Goal: Task Accomplishment & Management: Use online tool/utility

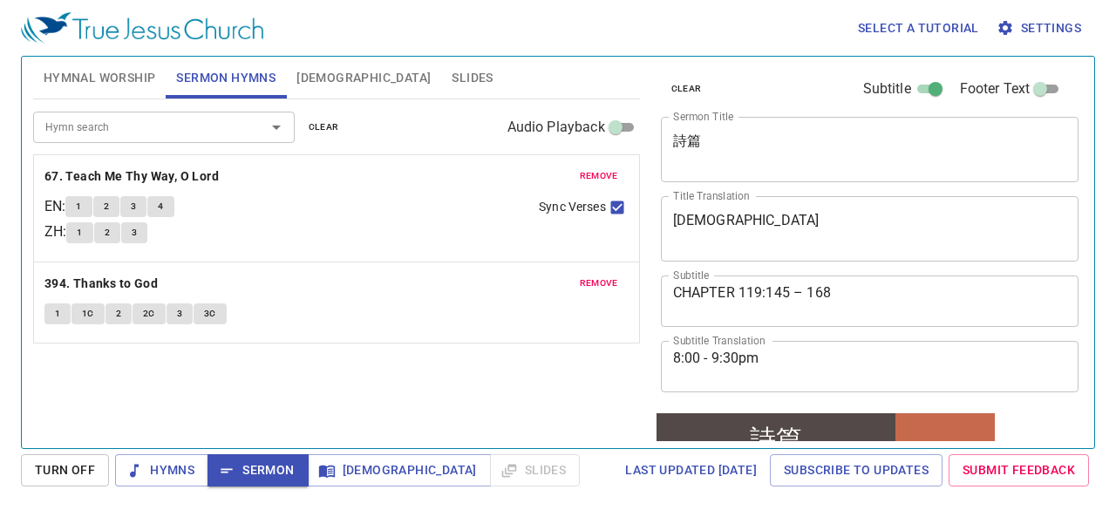
scroll to position [337, 0]
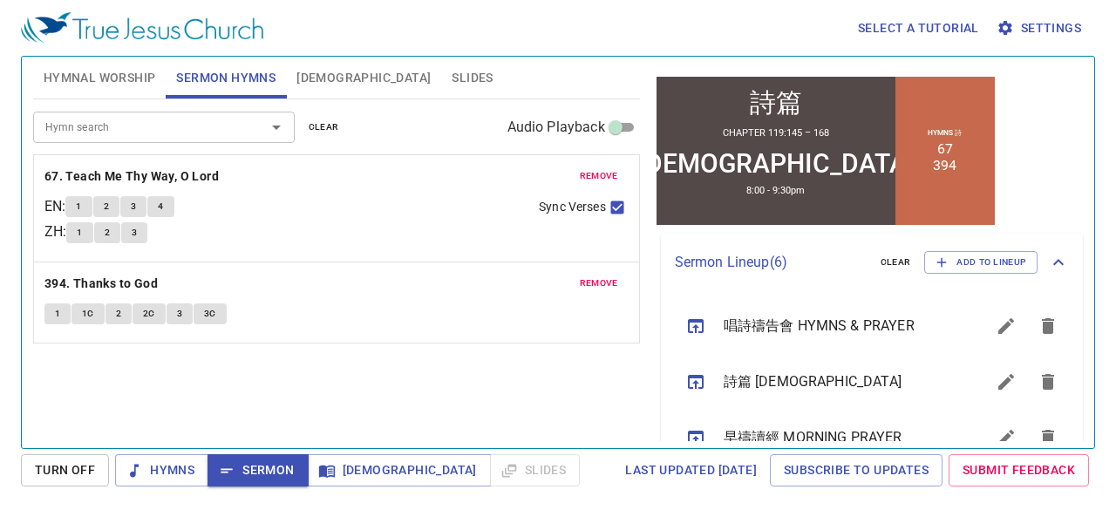
click at [140, 83] on span "Hymnal Worship" at bounding box center [100, 78] width 112 height 22
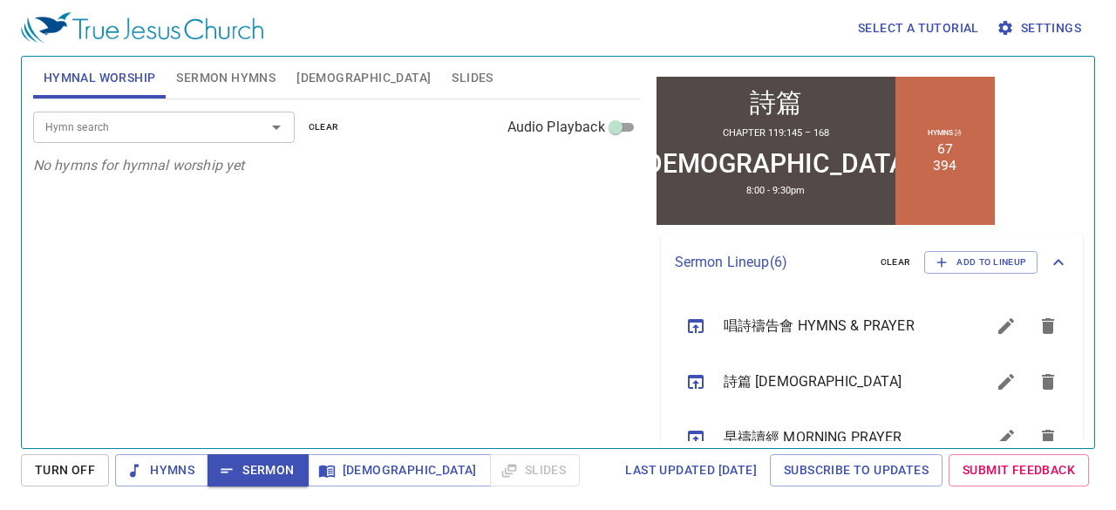
click at [148, 128] on input "Hymn search" at bounding box center [138, 127] width 200 height 20
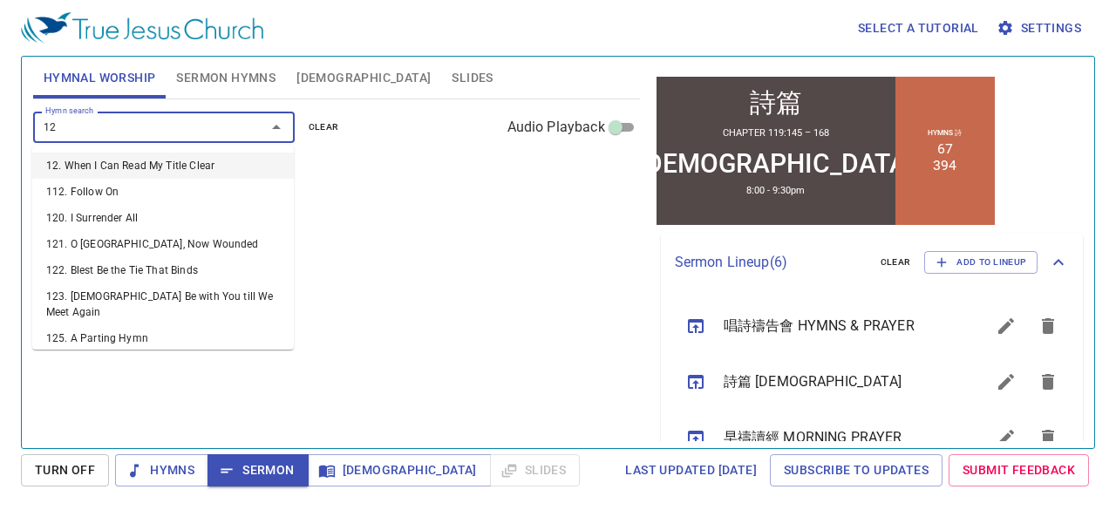
type input "129"
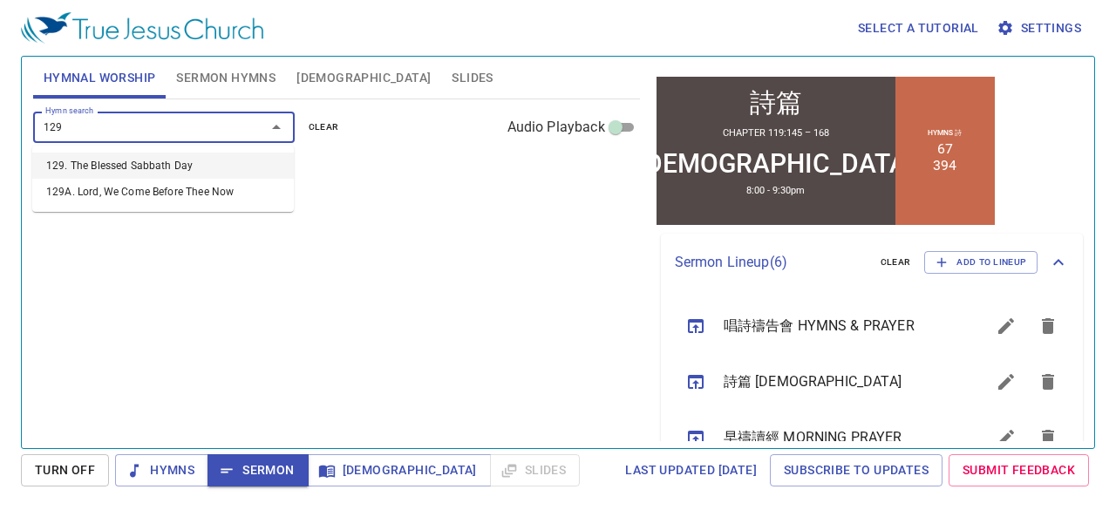
click at [167, 159] on li "129. The Blessed Sabbath Day" at bounding box center [163, 166] width 262 height 26
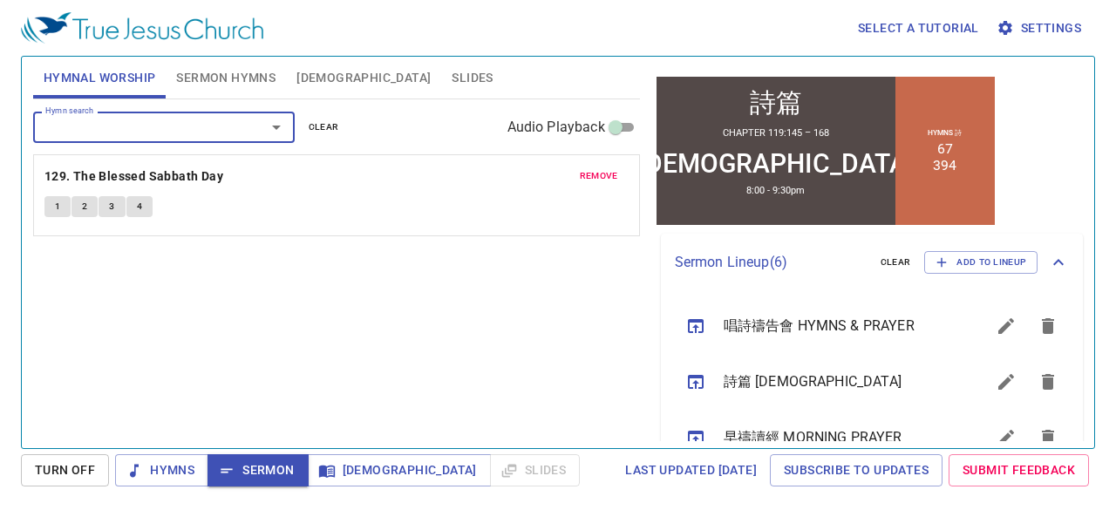
click at [174, 132] on input "Hymn search" at bounding box center [138, 127] width 200 height 20
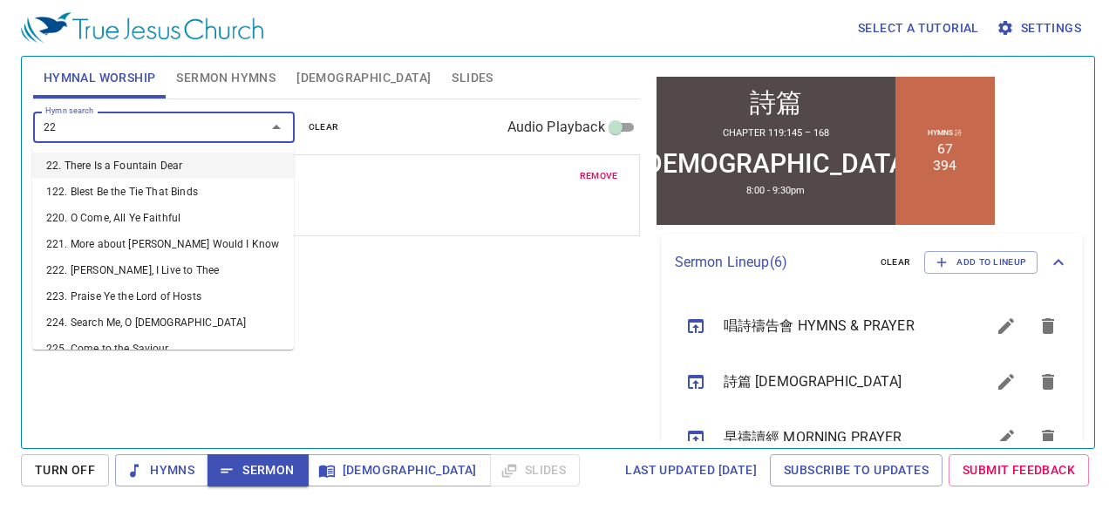
type input "228"
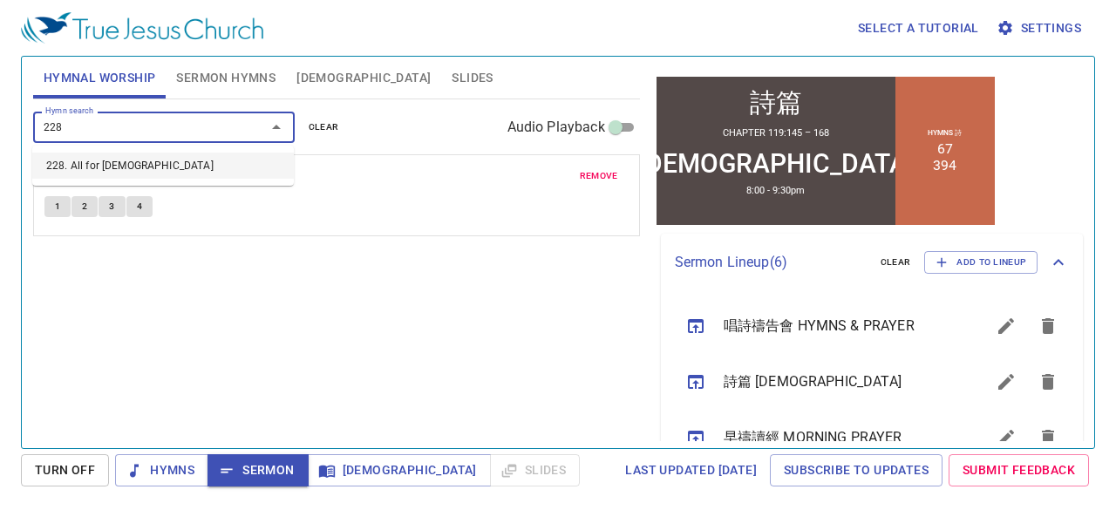
click at [146, 154] on li "228. All for [DEMOGRAPHIC_DATA]" at bounding box center [163, 166] width 262 height 26
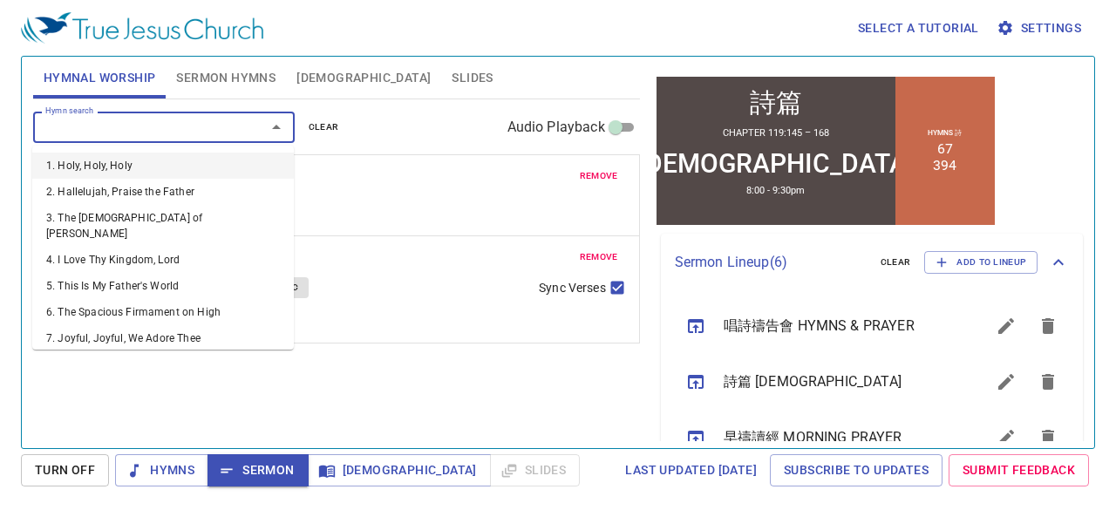
click at [156, 133] on input "Hymn search" at bounding box center [138, 127] width 200 height 20
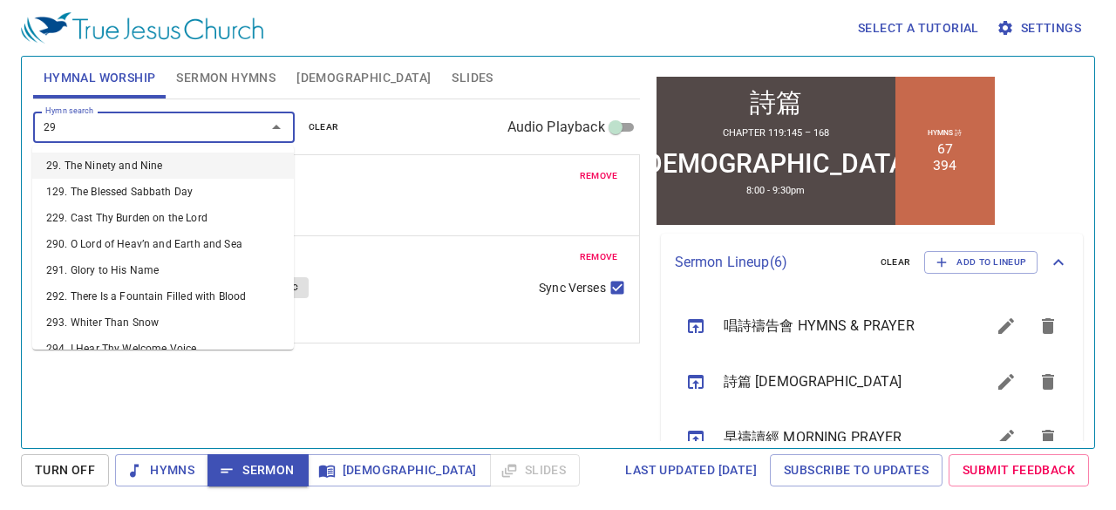
type input "294"
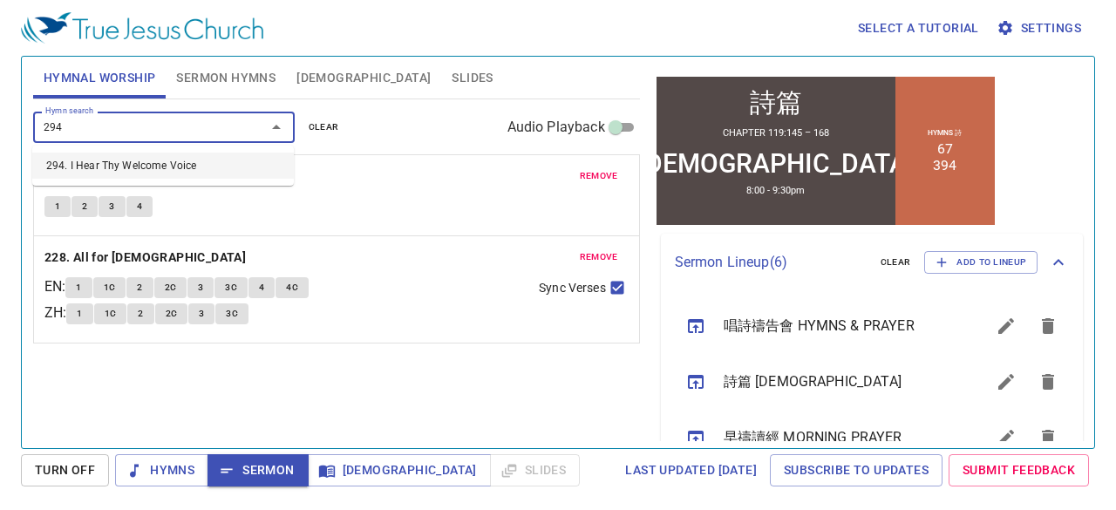
click at [150, 162] on li "294. I Hear Thy Welcome Voice" at bounding box center [163, 166] width 262 height 26
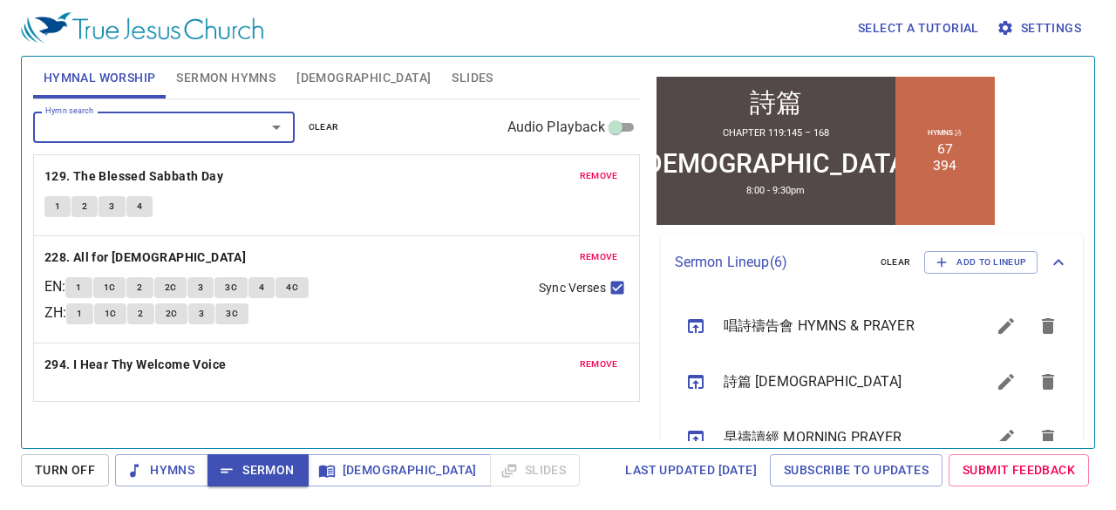
click at [157, 125] on input "Hymn search" at bounding box center [138, 127] width 200 height 20
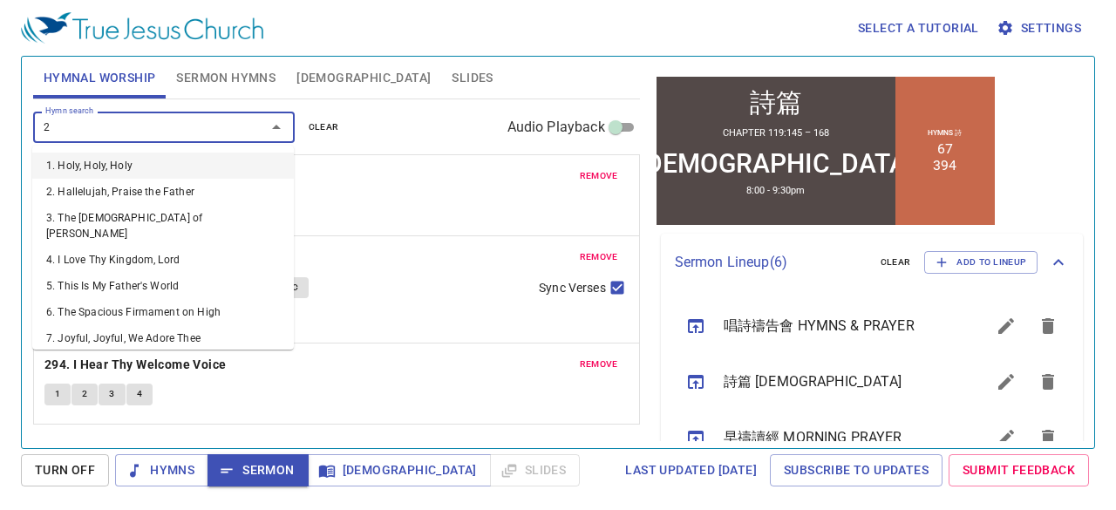
type input "21"
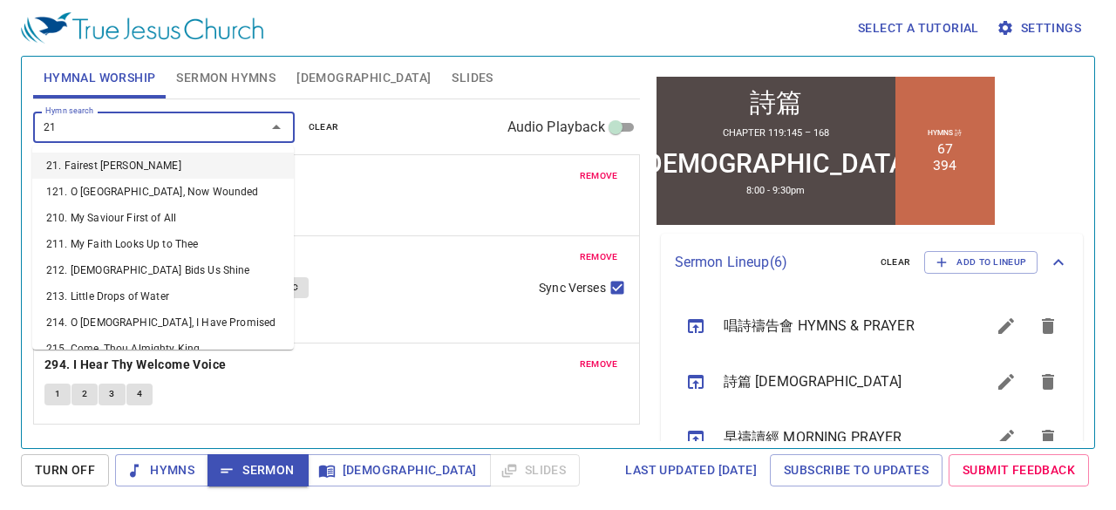
click at [133, 170] on li "21. Fairest [DEMOGRAPHIC_DATA]" at bounding box center [163, 166] width 262 height 26
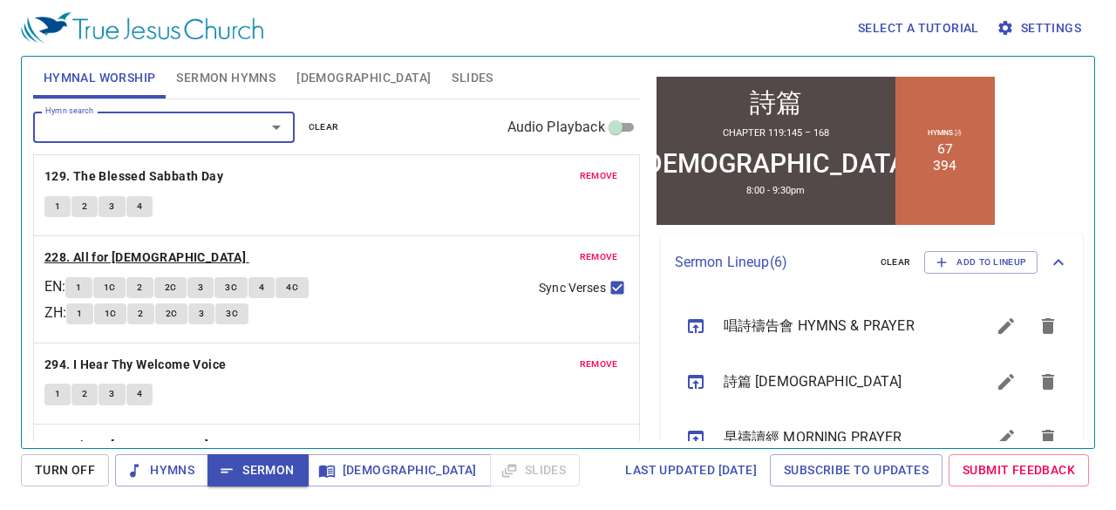
scroll to position [61, 0]
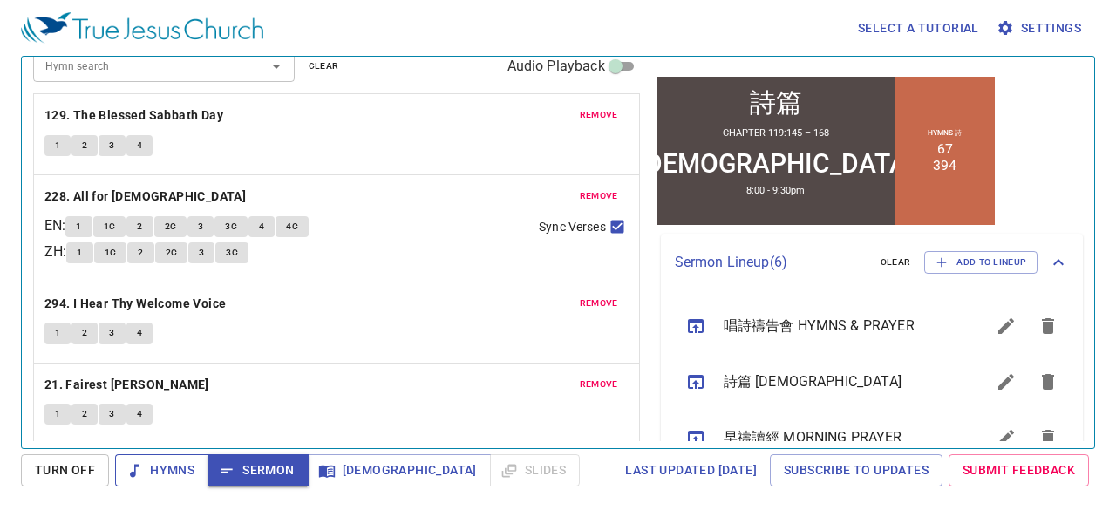
click at [176, 473] on span "Hymns" at bounding box center [161, 471] width 65 height 22
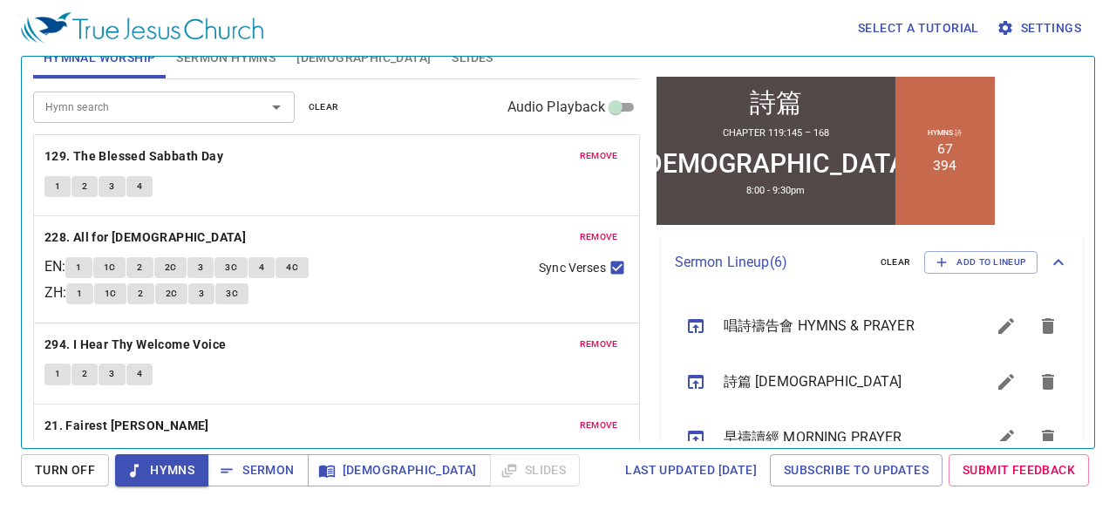
scroll to position [0, 0]
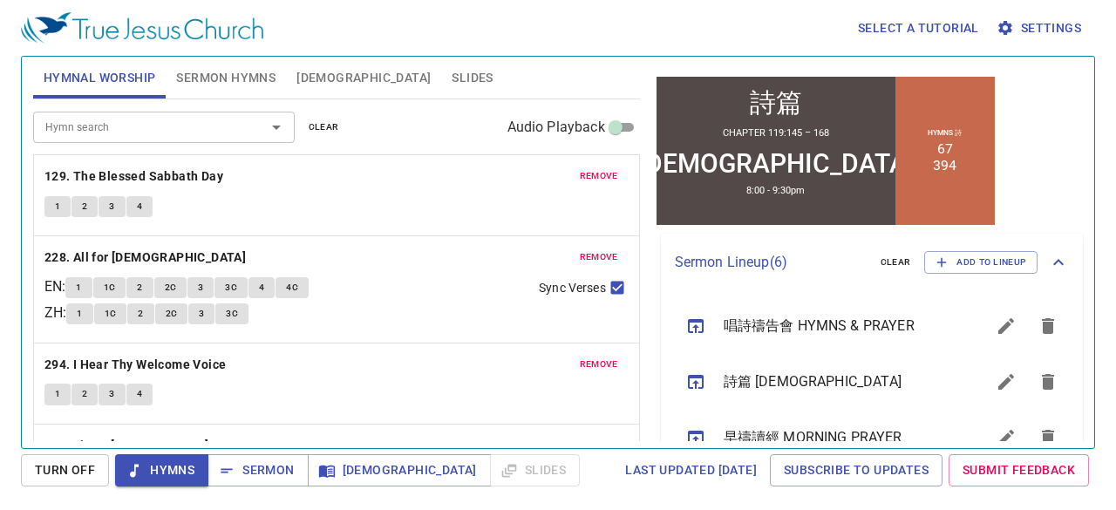
click at [42, 201] on div "remove 129. The Blessed Sabbath Day 1 2 3 4" at bounding box center [336, 195] width 605 height 80
click at [49, 201] on button "1" at bounding box center [57, 206] width 26 height 21
click at [0, 201] on div "Select a tutorial Settings Hymnal Worship Sermon Hymns Bible Slides Hymn search…" at bounding box center [558, 255] width 1116 height 510
click at [83, 200] on span "2" at bounding box center [84, 207] width 5 height 16
click at [110, 201] on span "3" at bounding box center [111, 207] width 5 height 16
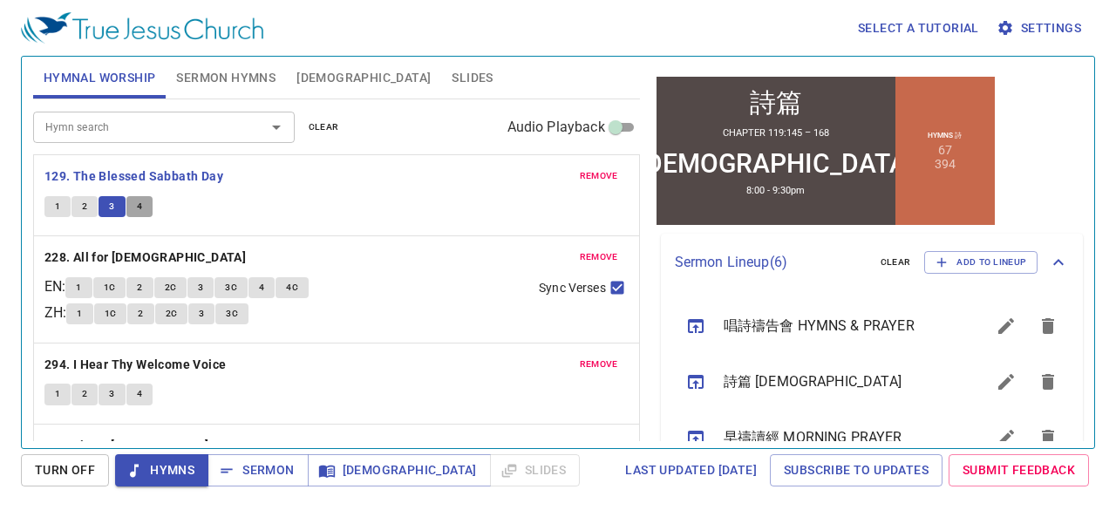
click at [134, 207] on button "4" at bounding box center [139, 206] width 26 height 21
click at [74, 280] on button "1" at bounding box center [78, 287] width 26 height 21
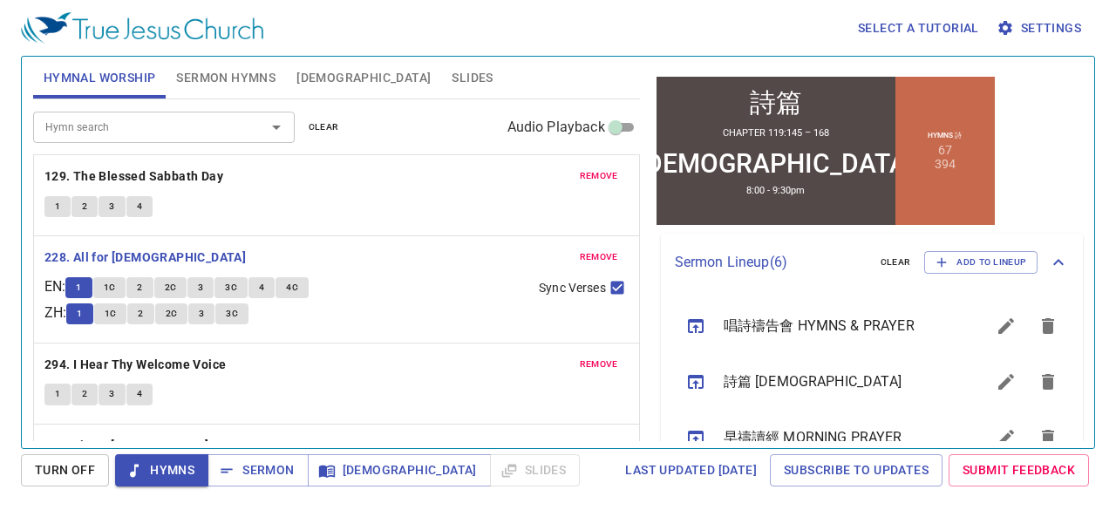
click at [0, 208] on div "Select a tutorial Settings Hymnal Worship Sermon Hymns Bible Slides Hymn search…" at bounding box center [558, 255] width 1116 height 510
click at [126, 289] on button "1C" at bounding box center [109, 287] width 33 height 21
click at [141, 292] on button "2" at bounding box center [139, 287] width 26 height 21
click at [187, 284] on button "2C" at bounding box center [170, 287] width 33 height 21
click at [202, 285] on button "3" at bounding box center [200, 287] width 26 height 21
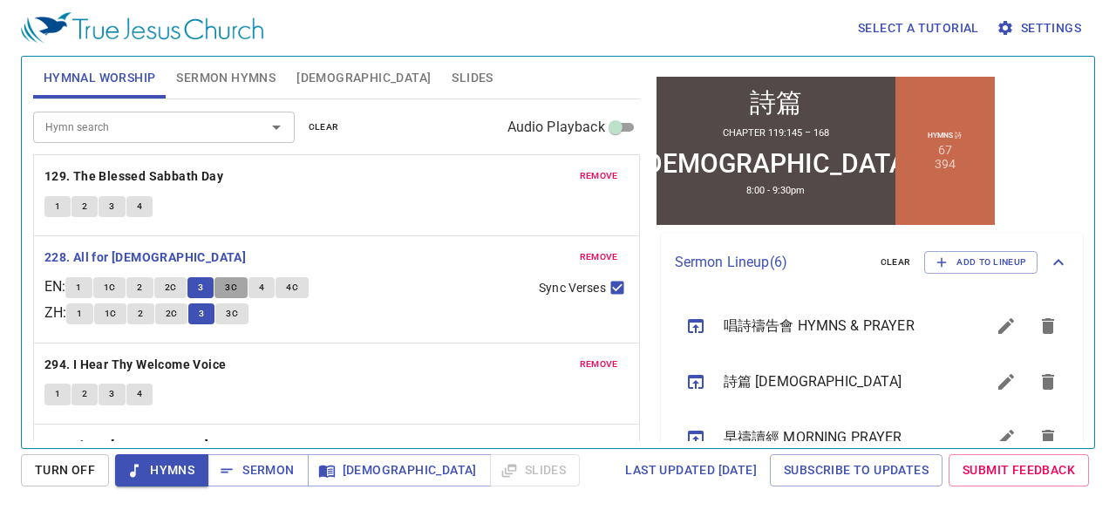
click at [231, 291] on span "3C" at bounding box center [231, 288] width 12 height 16
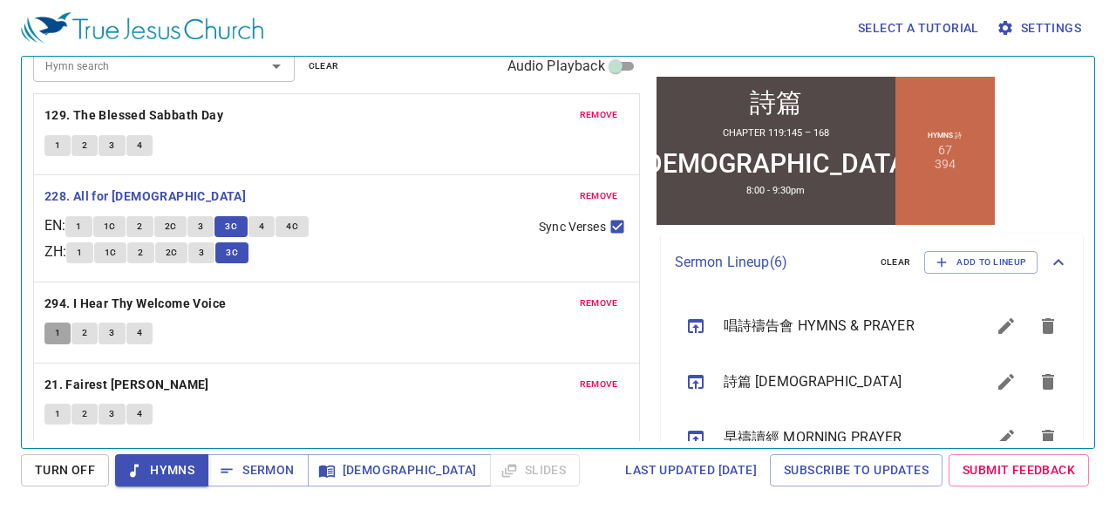
click at [51, 330] on button "1" at bounding box center [57, 333] width 26 height 21
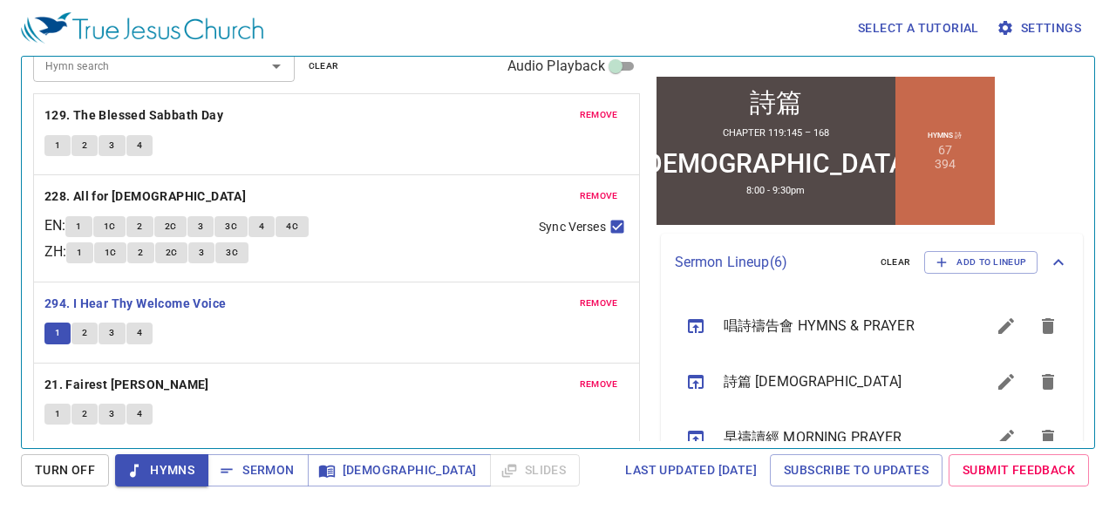
click at [13, 361] on div "Select a tutorial Settings Hymnal Worship Sermon Hymns Bible Slides Hymn search…" at bounding box center [558, 255] width 1116 height 510
click at [90, 332] on button "2" at bounding box center [85, 333] width 26 height 21
click at [116, 334] on button "3" at bounding box center [112, 333] width 26 height 21
click at [133, 336] on button "4" at bounding box center [139, 333] width 26 height 21
click at [52, 404] on button "1" at bounding box center [57, 414] width 26 height 21
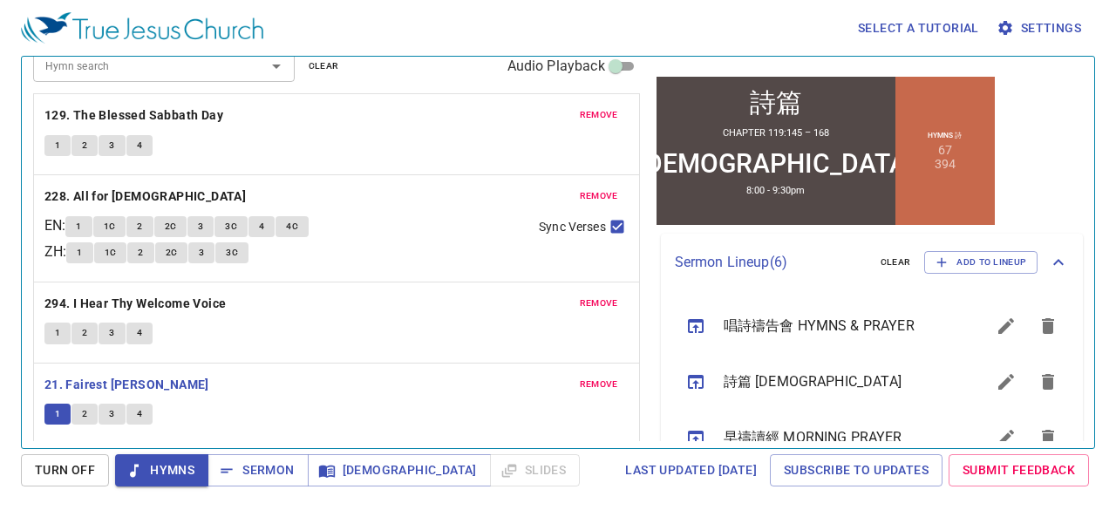
click at [5, 273] on div "Select a tutorial Settings Hymnal Worship Sermon Hymns Bible Slides Hymn search…" at bounding box center [558, 255] width 1116 height 510
click at [76, 407] on button "2" at bounding box center [85, 414] width 26 height 21
click at [113, 408] on span "3" at bounding box center [111, 414] width 5 height 16
click at [150, 416] on button "4" at bounding box center [139, 414] width 26 height 21
click at [282, 472] on span "Sermon" at bounding box center [257, 471] width 72 height 22
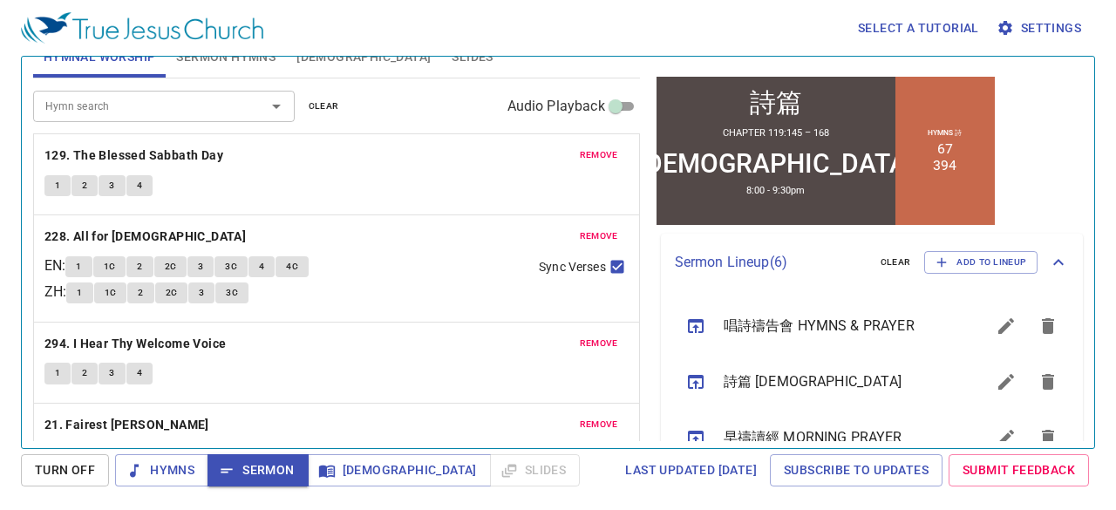
scroll to position [0, 0]
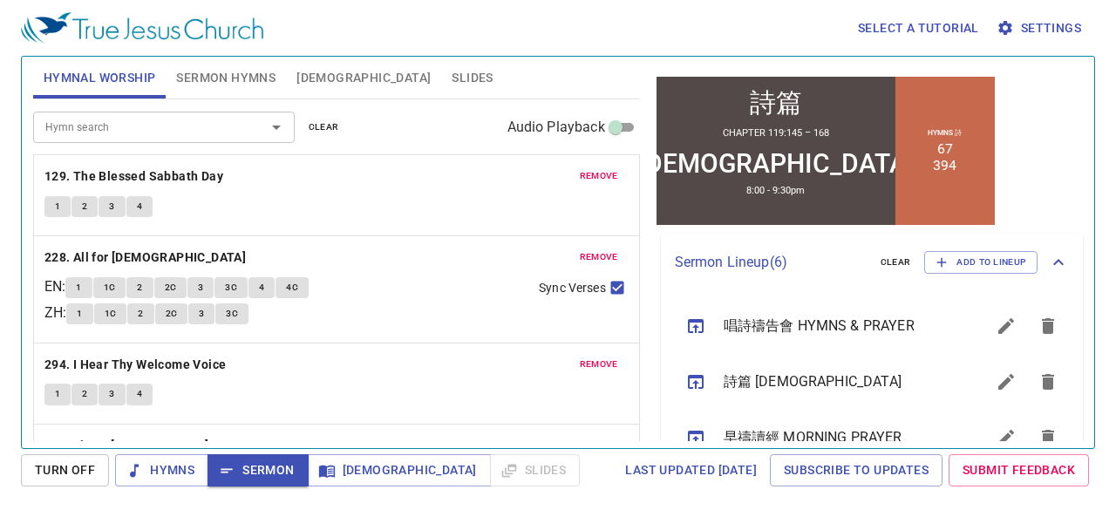
click at [215, 75] on span "Sermon Hymns" at bounding box center [225, 78] width 99 height 22
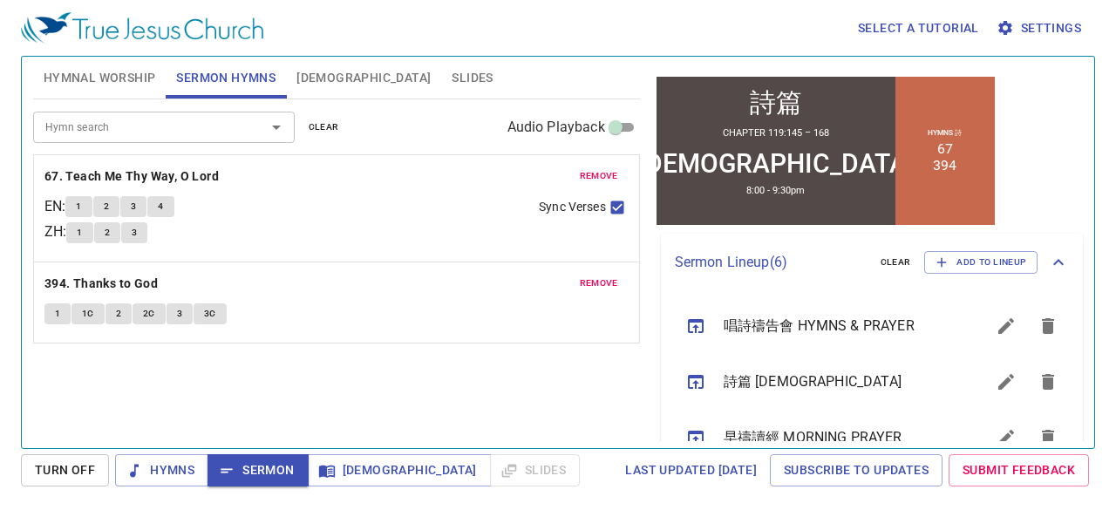
click at [81, 207] on span "1" at bounding box center [78, 207] width 5 height 16
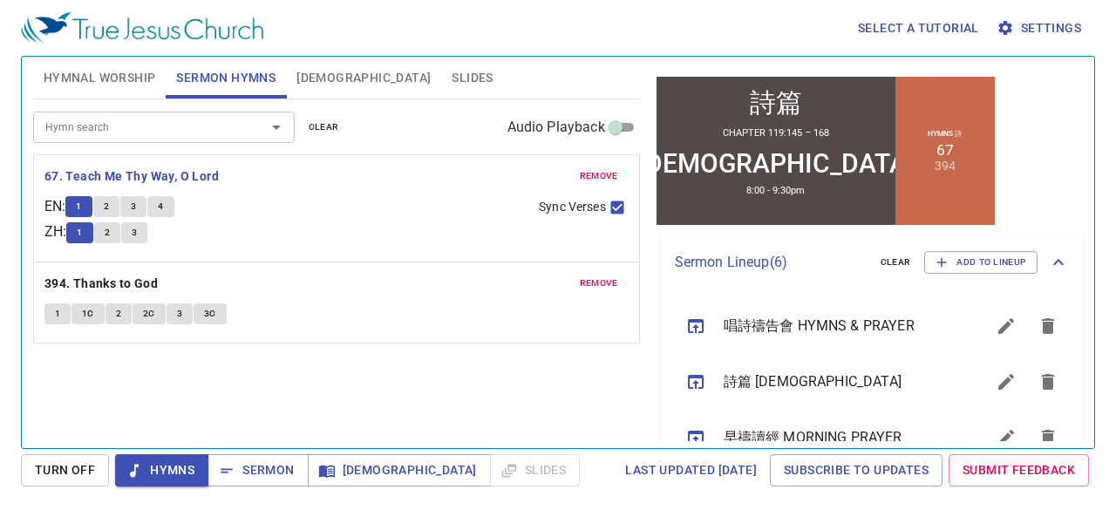
click at [0, 153] on div "Select a tutorial Settings Hymnal Worship Sermon Hymns Bible Slides Hymn search…" at bounding box center [558, 255] width 1116 height 510
click at [109, 199] on span "2" at bounding box center [106, 207] width 5 height 16
click at [136, 204] on span "3" at bounding box center [133, 207] width 5 height 16
click at [258, 472] on span "Sermon" at bounding box center [257, 471] width 72 height 22
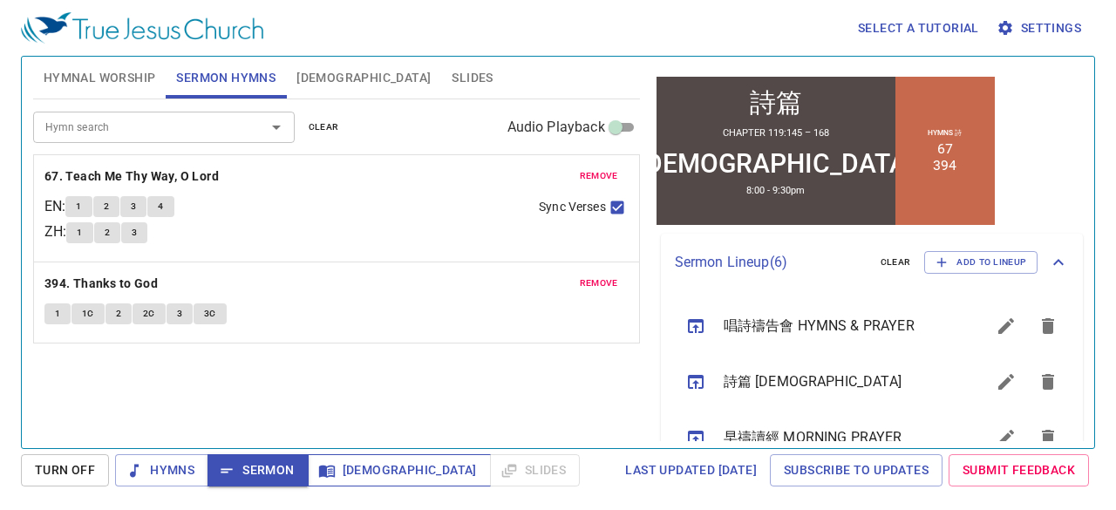
click at [324, 481] on button "[DEMOGRAPHIC_DATA]" at bounding box center [399, 470] width 183 height 32
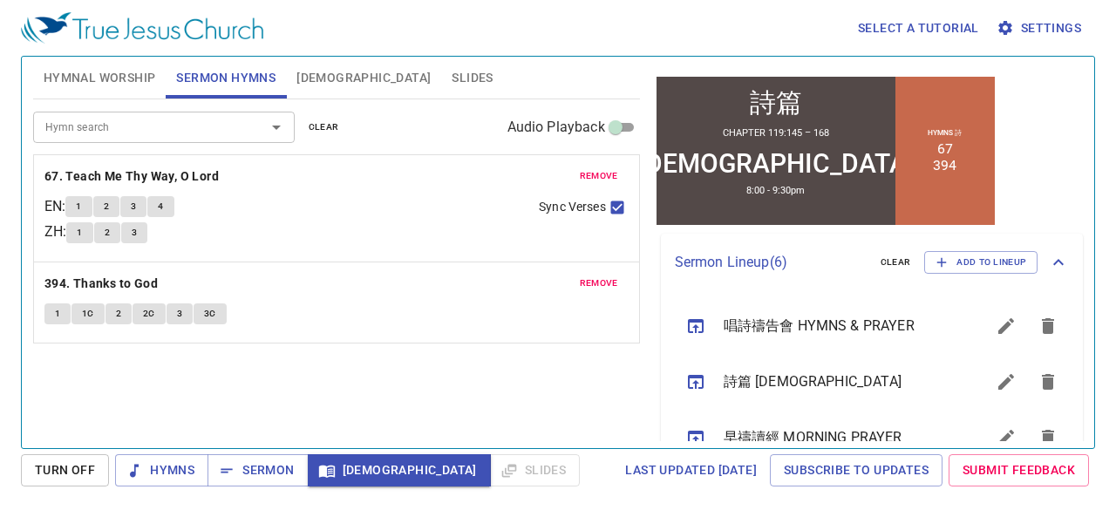
click at [321, 78] on span "[DEMOGRAPHIC_DATA]" at bounding box center [363, 78] width 134 height 22
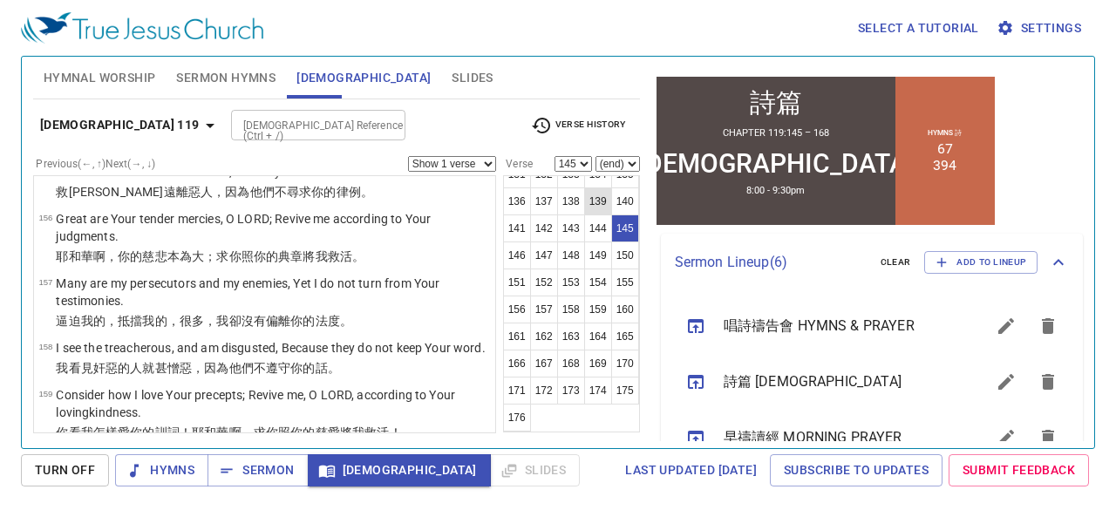
scroll to position [872, 0]
click at [531, 269] on button "146" at bounding box center [517, 256] width 28 height 28
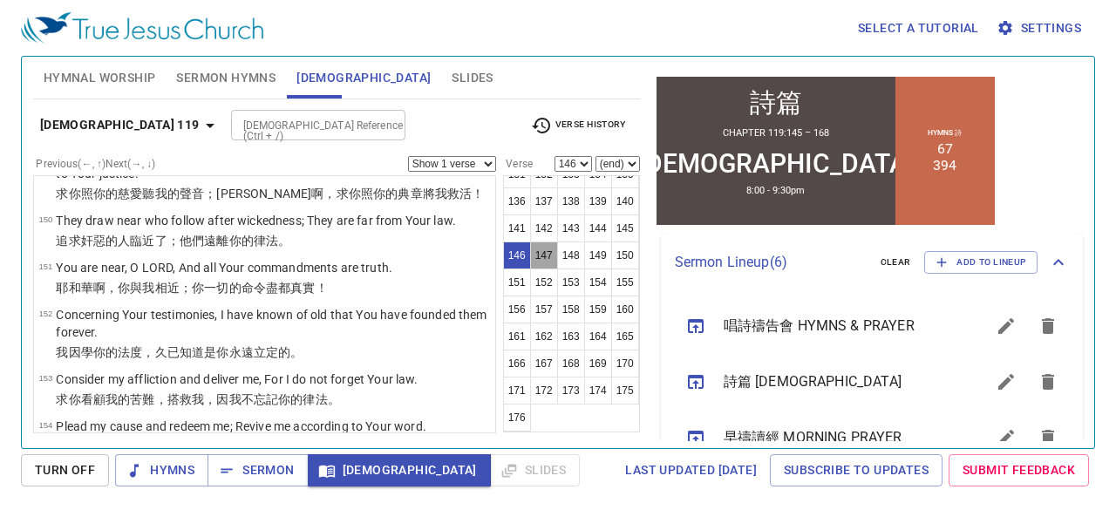
click at [558, 269] on button "147" at bounding box center [544, 256] width 28 height 28
click at [585, 269] on button "148" at bounding box center [571, 256] width 28 height 28
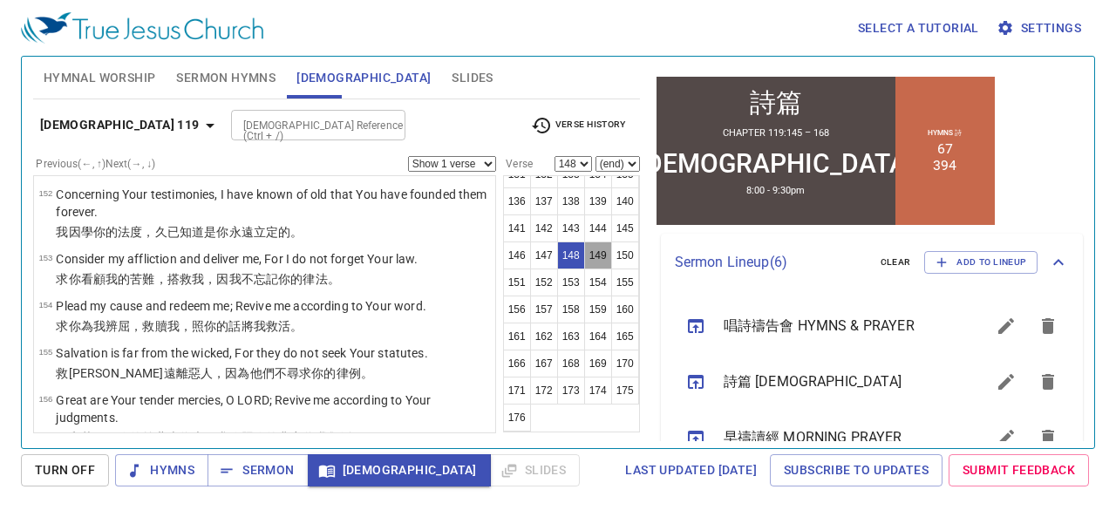
click at [584, 269] on button "149" at bounding box center [598, 256] width 28 height 28
click at [611, 269] on button "150" at bounding box center [625, 256] width 28 height 28
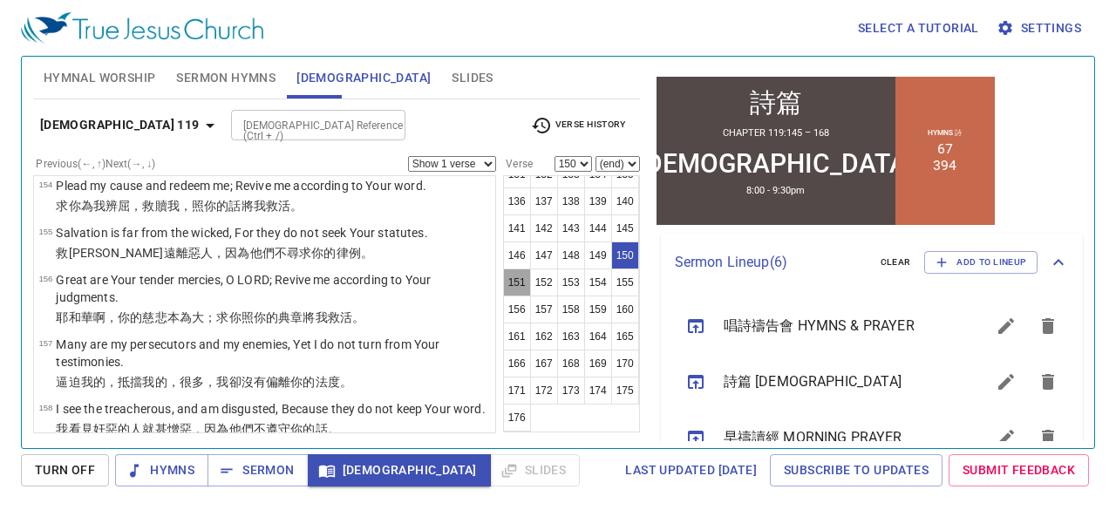
click at [531, 296] on button "151" at bounding box center [517, 283] width 28 height 28
select select "151"
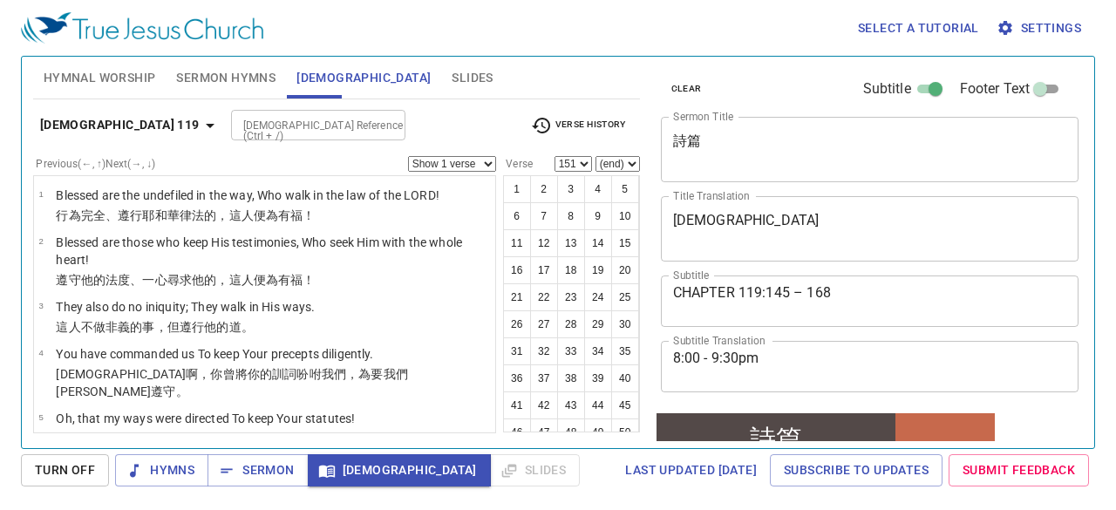
scroll to position [337, 0]
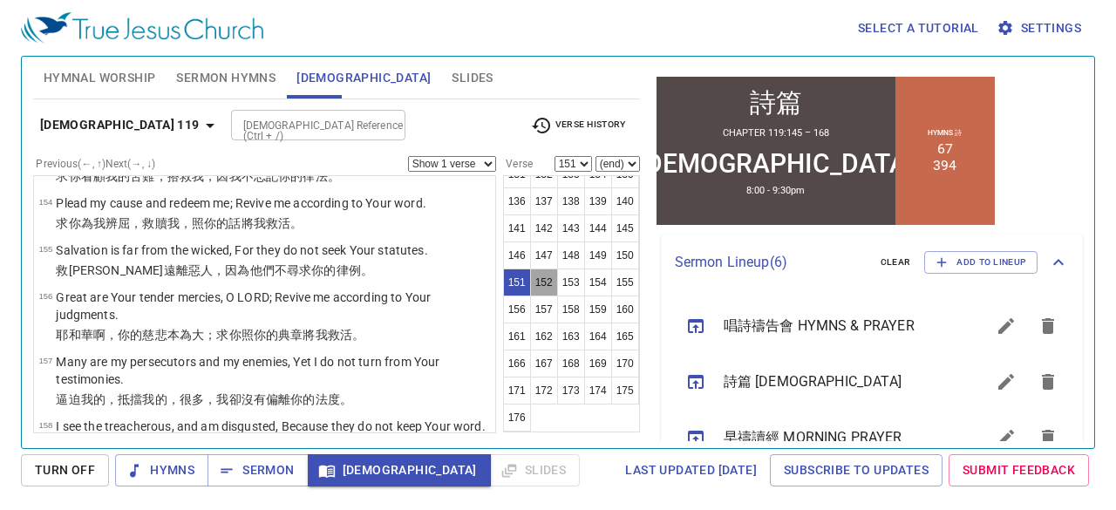
click at [558, 296] on button "152" at bounding box center [544, 283] width 28 height 28
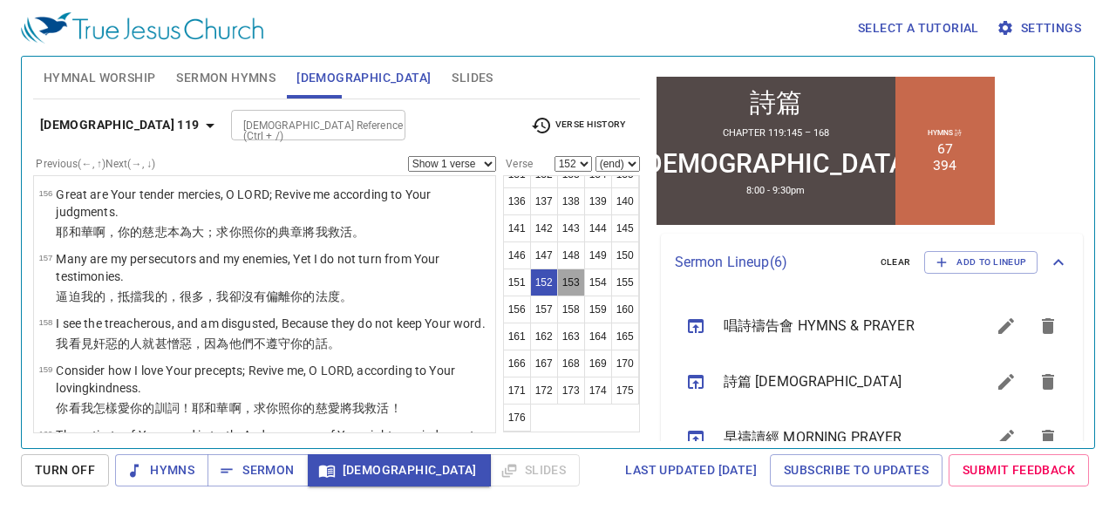
click at [557, 296] on button "153" at bounding box center [571, 283] width 28 height 28
click at [584, 296] on button "154" at bounding box center [598, 283] width 28 height 28
click at [611, 296] on button "155" at bounding box center [625, 283] width 28 height 28
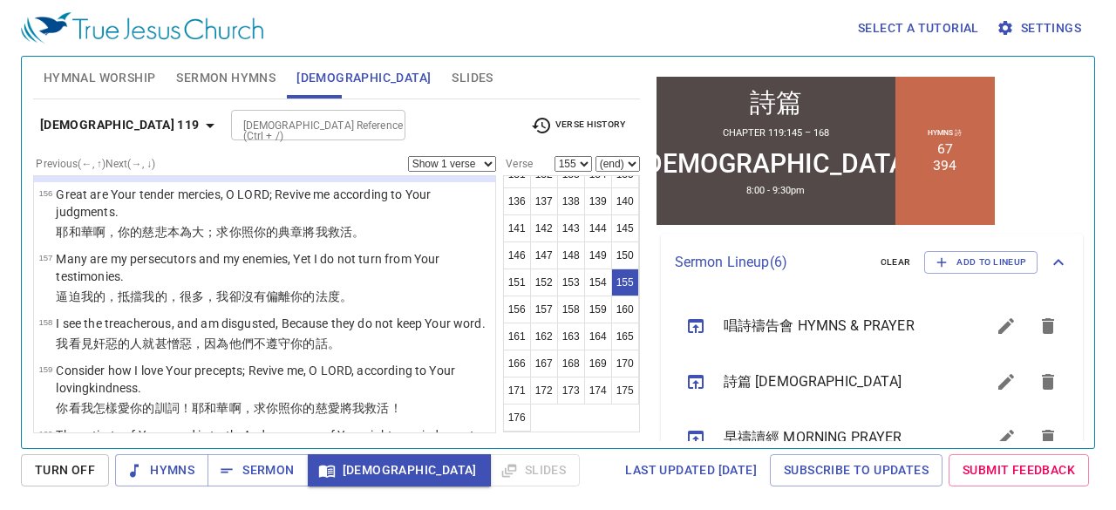
scroll to position [8200, 0]
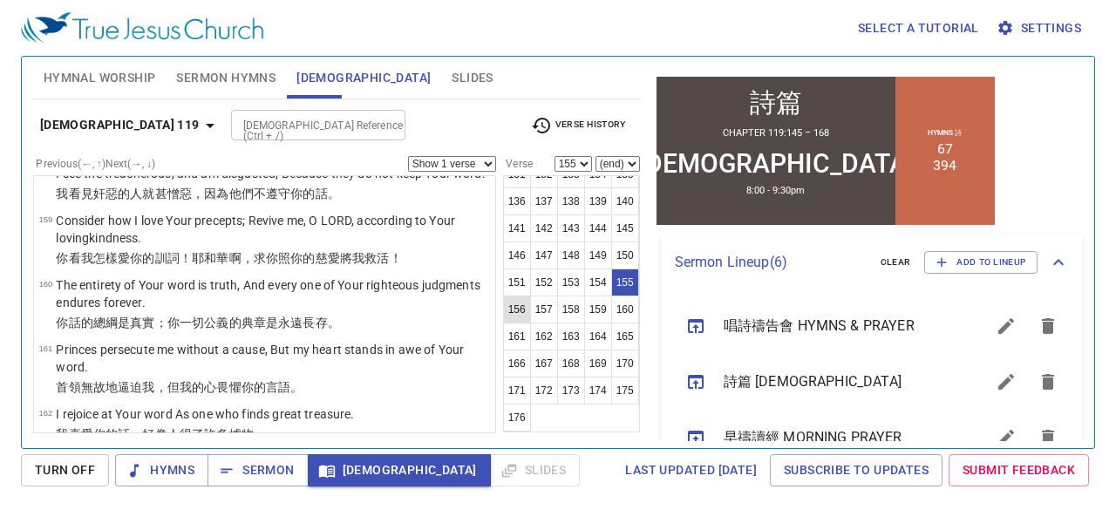
click at [531, 324] on button "156" at bounding box center [517, 310] width 28 height 28
select select "156"
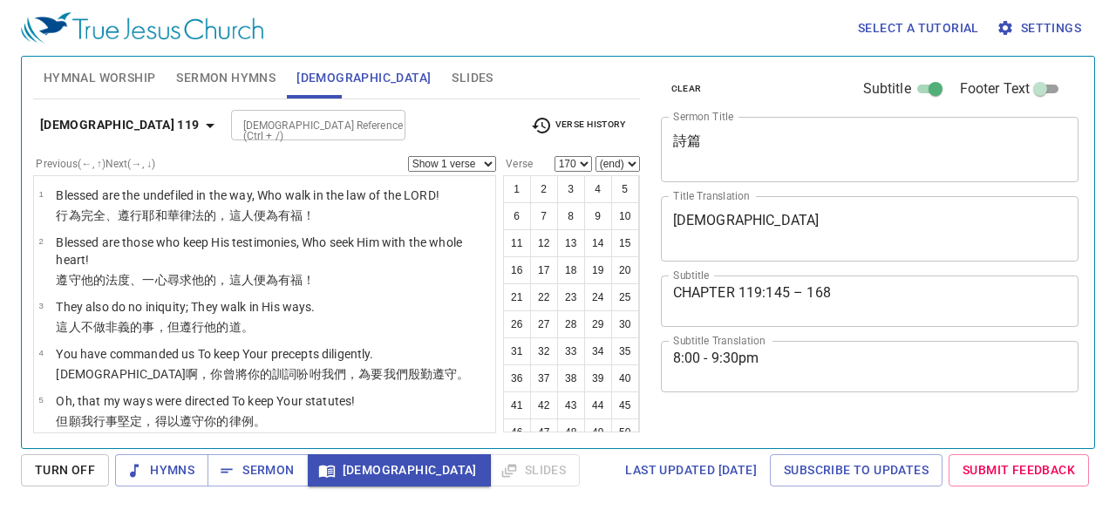
select select "170"
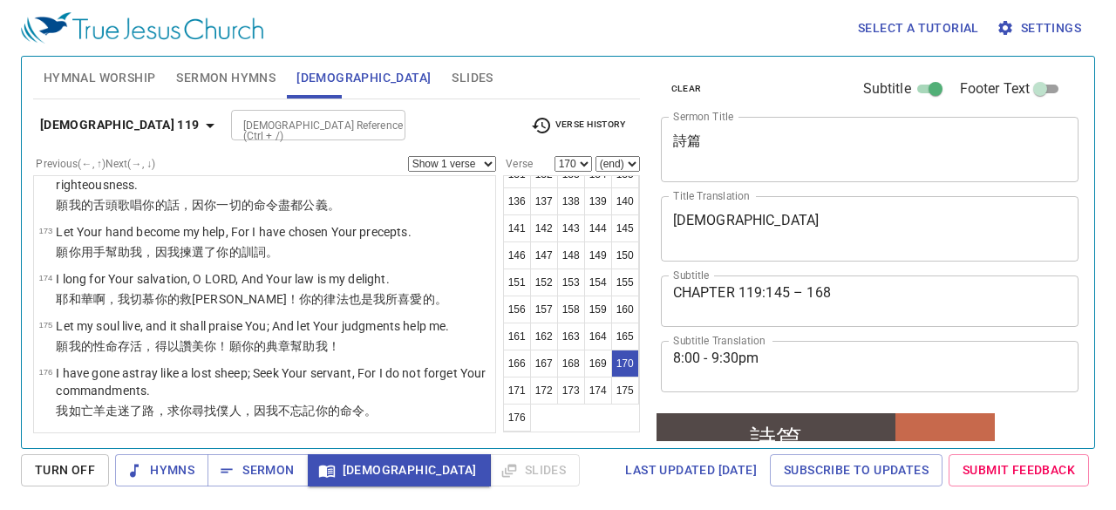
scroll to position [337, 0]
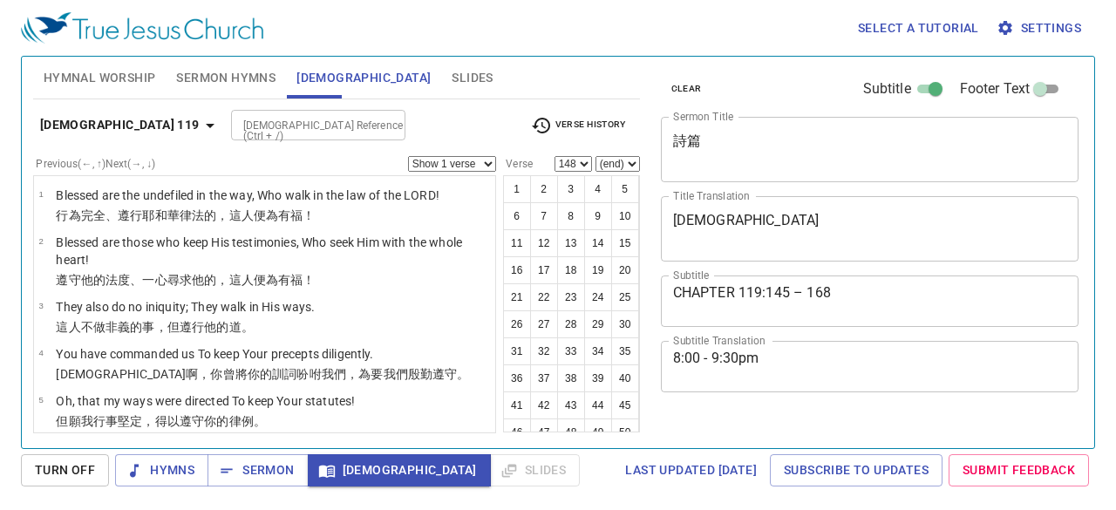
select select "148"
select select "151"
select select "148"
select select "164"
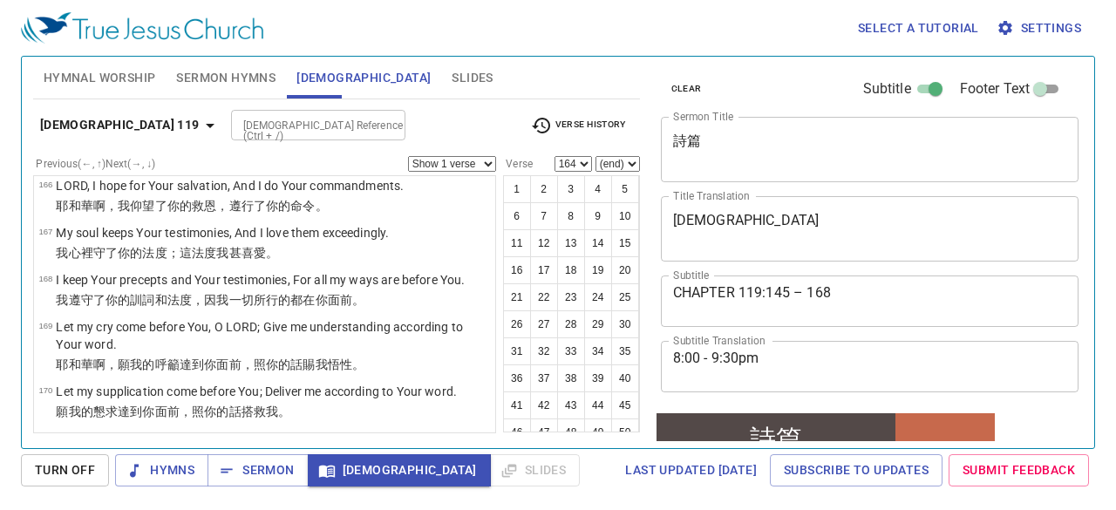
scroll to position [337, 0]
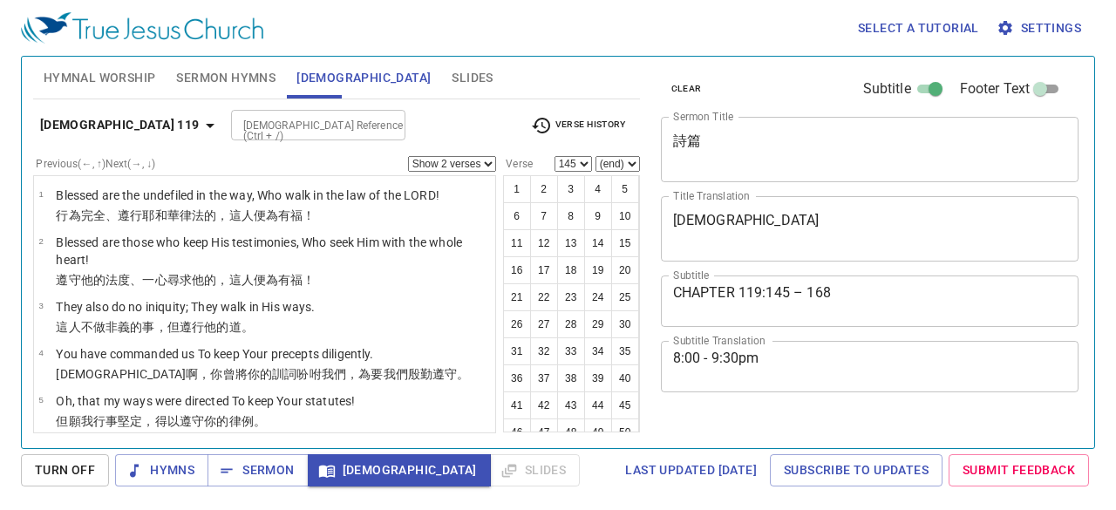
select select "2"
select select "145"
select select "2"
select select "150"
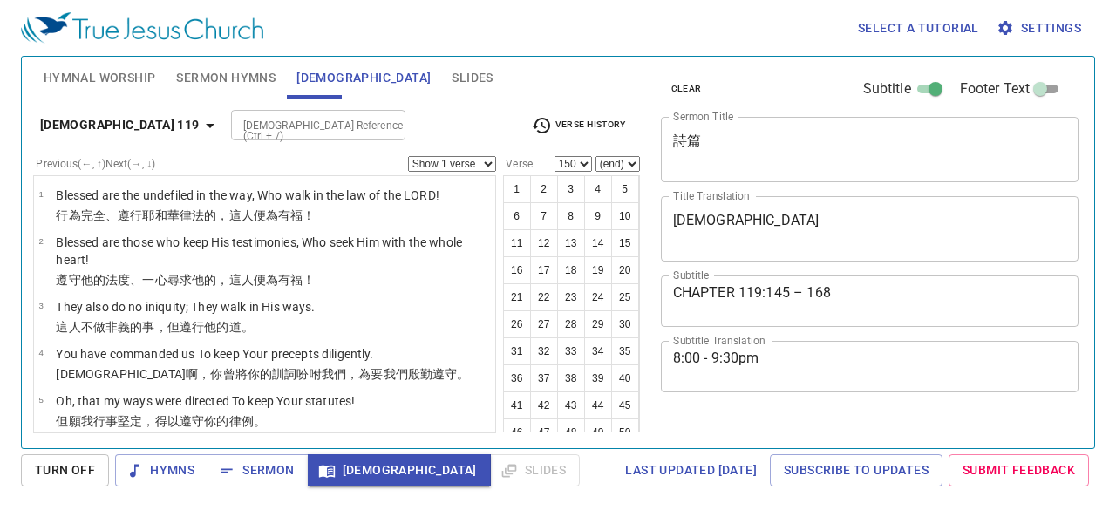
select select "150"
select select "159"
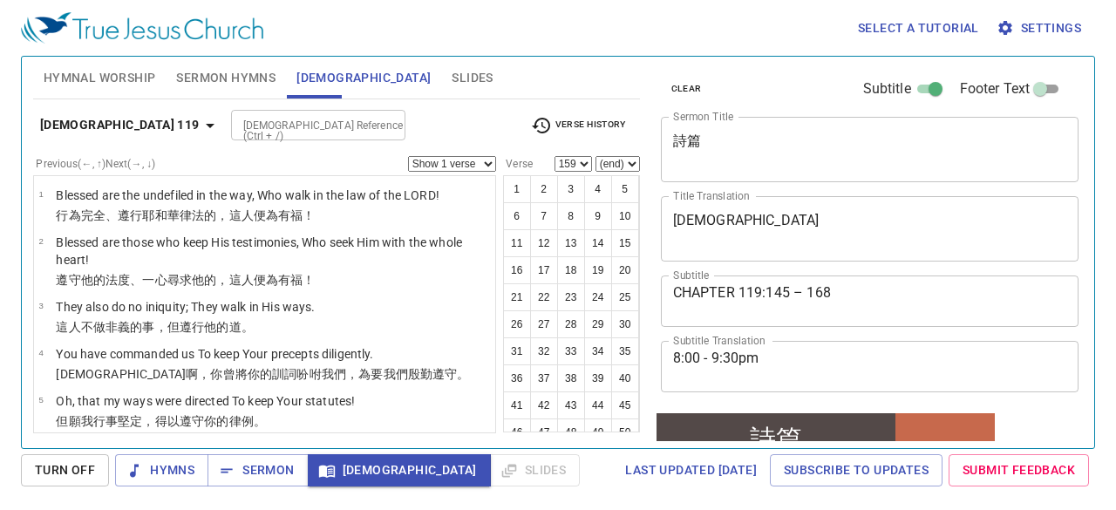
scroll to position [337, 0]
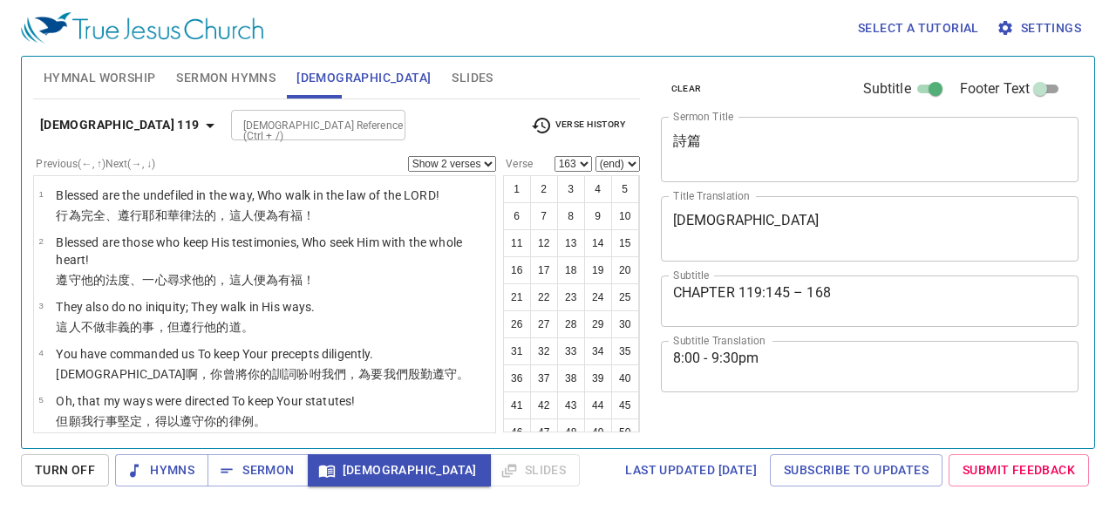
select select "2"
select select "163"
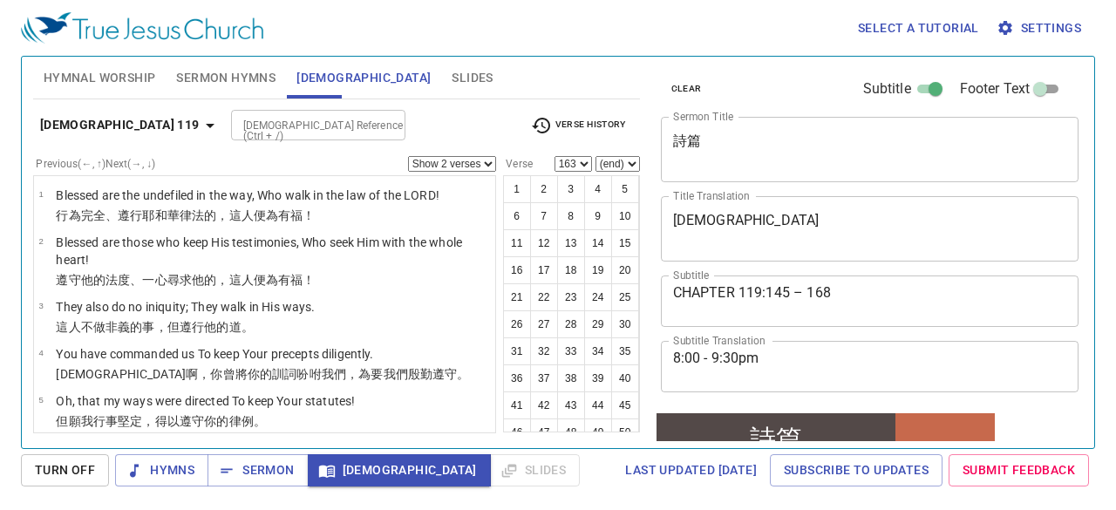
scroll to position [337, 0]
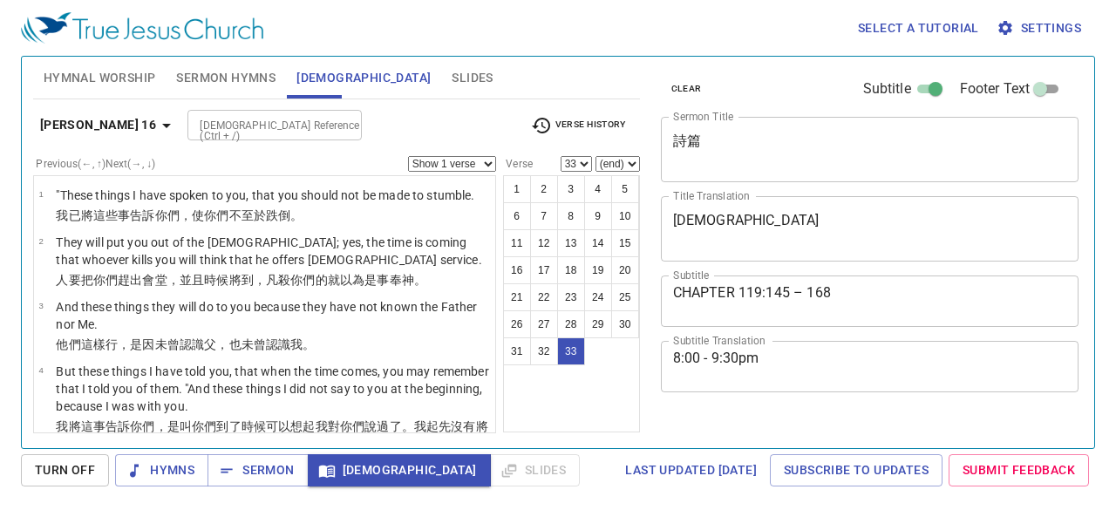
select select "33"
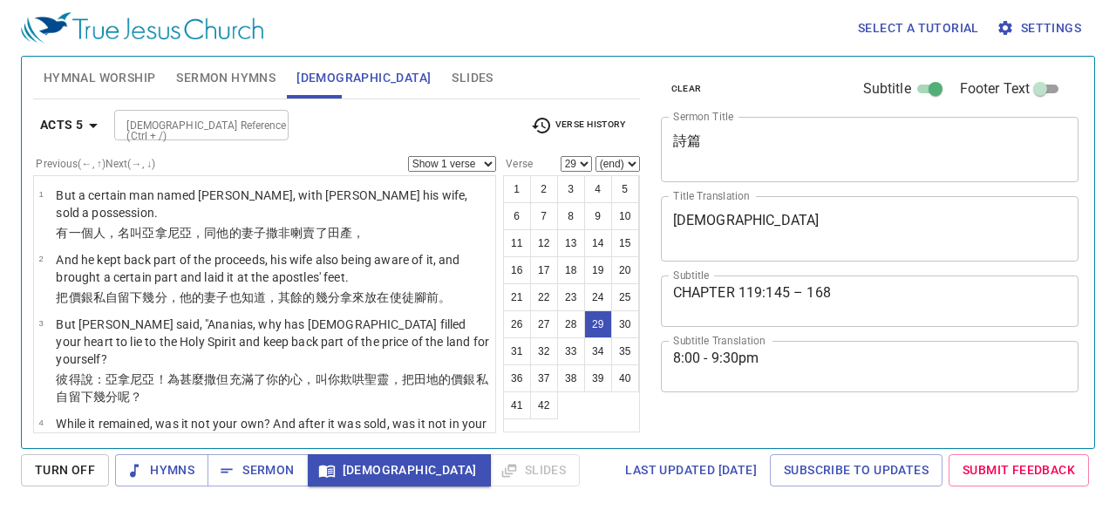
select select "29"
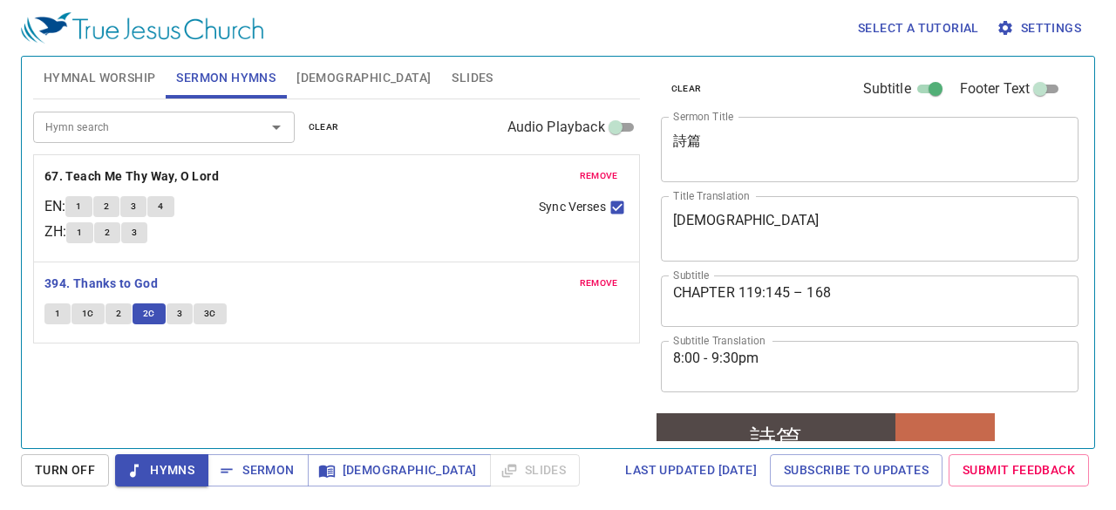
scroll to position [337, 0]
